Goal: Task Accomplishment & Management: Complete application form

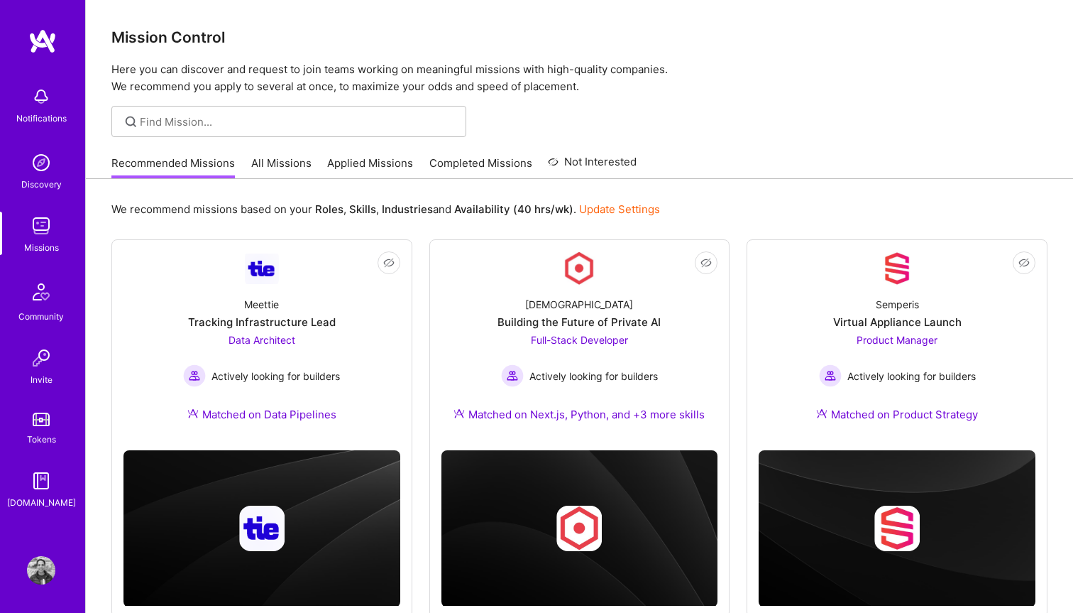
click at [286, 170] on link "All Missions" at bounding box center [281, 166] width 60 height 23
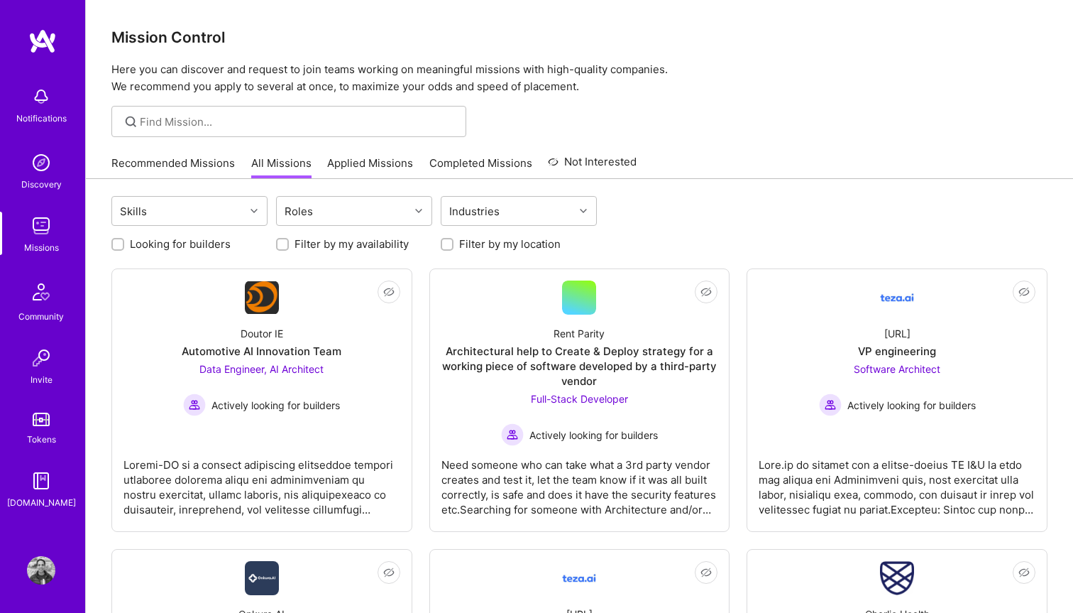
click at [378, 165] on link "Applied Missions" at bounding box center [370, 166] width 86 height 23
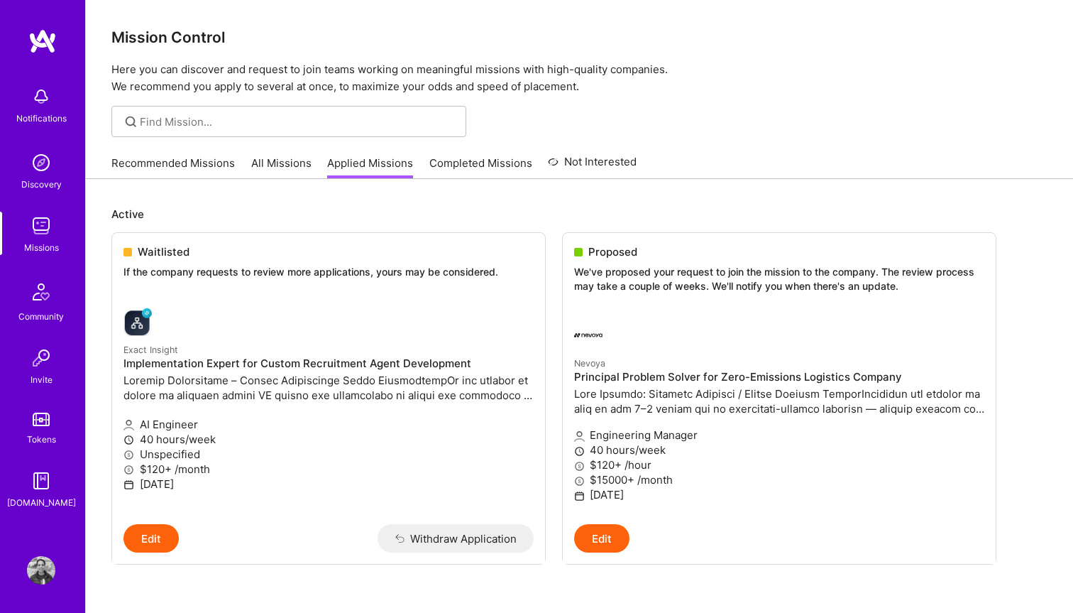
click at [708, 131] on div at bounding box center [579, 121] width 987 height 31
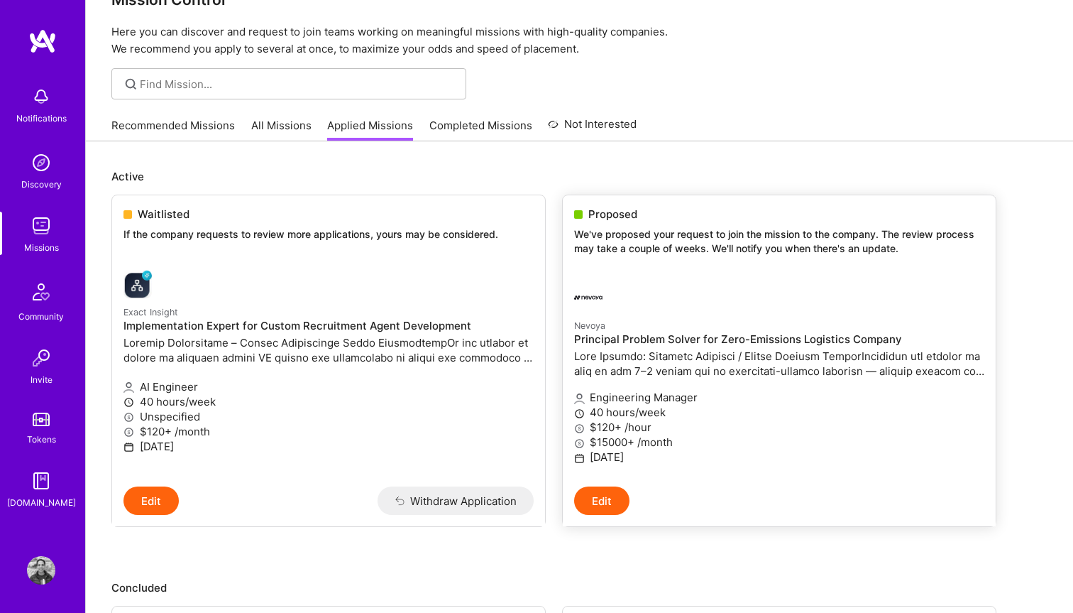
scroll to position [20, 0]
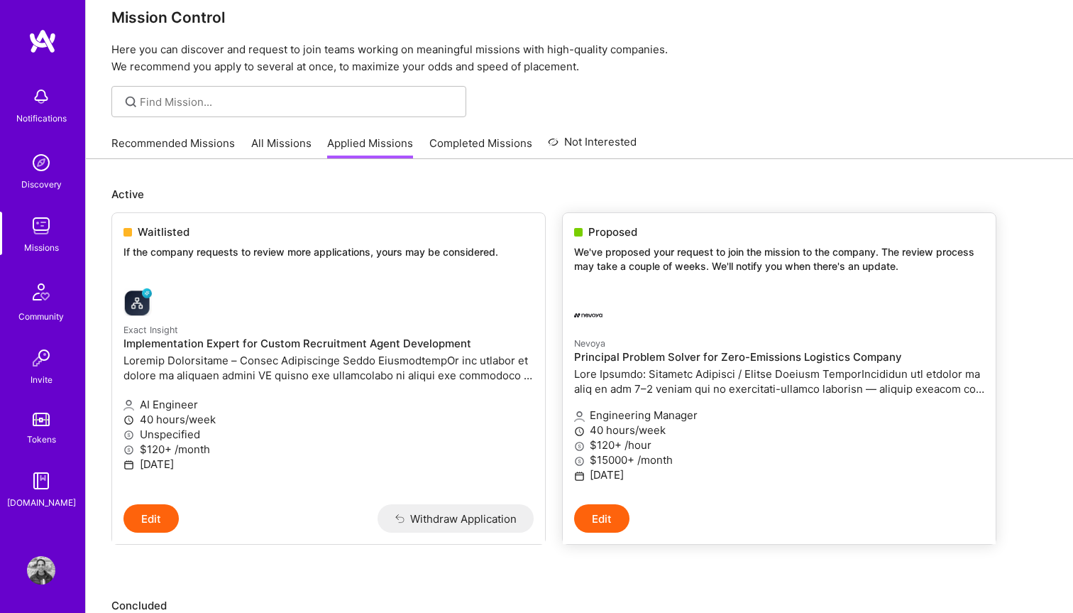
click at [681, 376] on p at bounding box center [779, 381] width 410 height 30
